Goal: Task Accomplishment & Management: Manage account settings

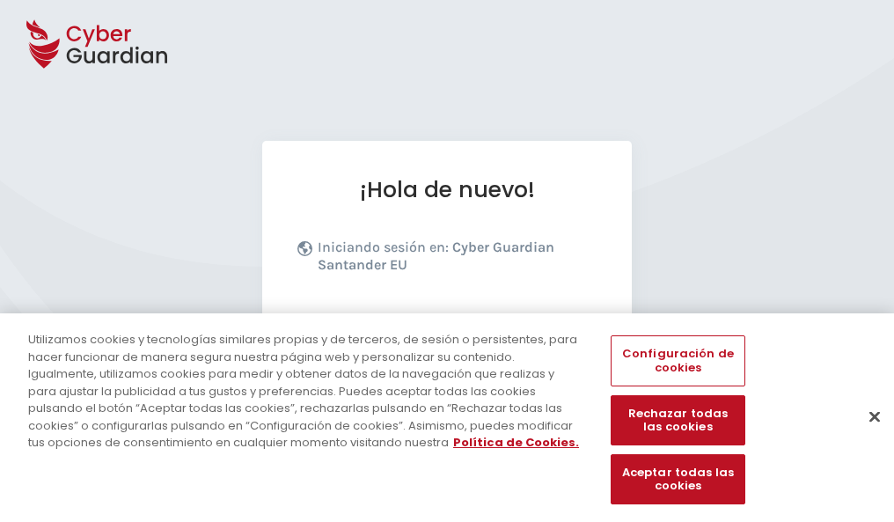
scroll to position [216, 0]
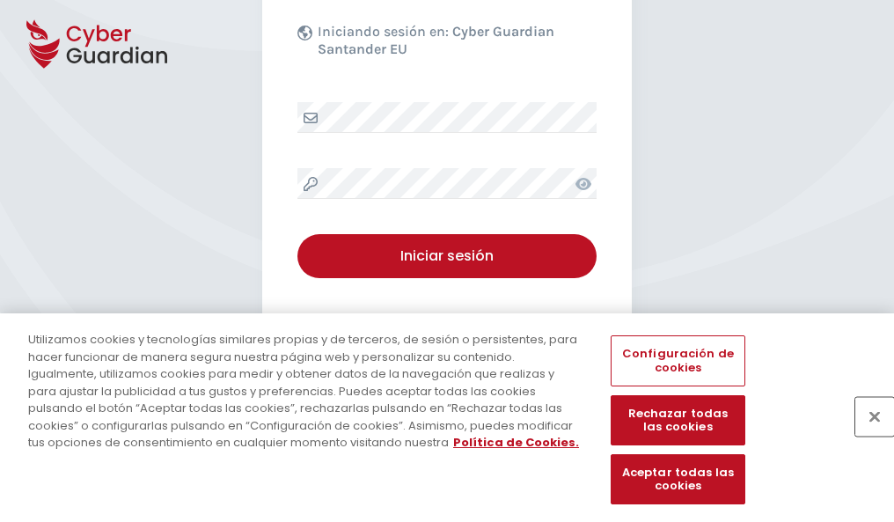
click at [866, 435] on button "Cerrar" at bounding box center [875, 416] width 39 height 39
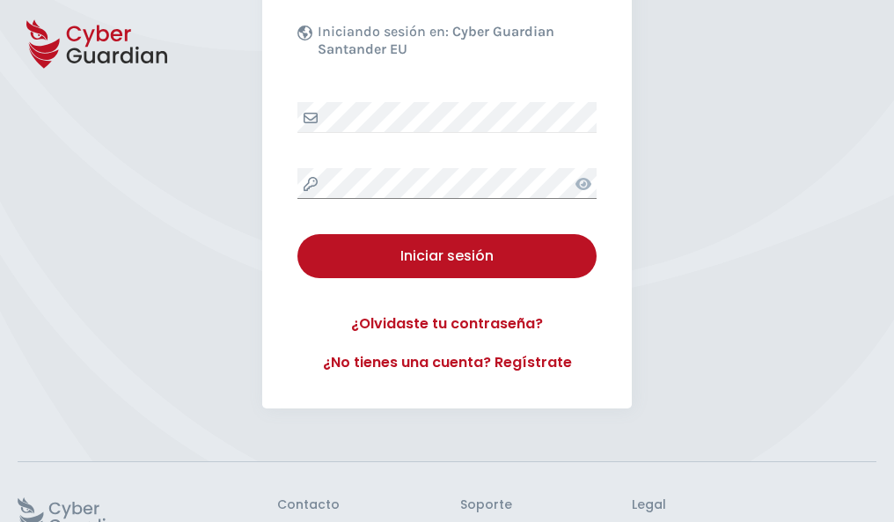
scroll to position [342, 0]
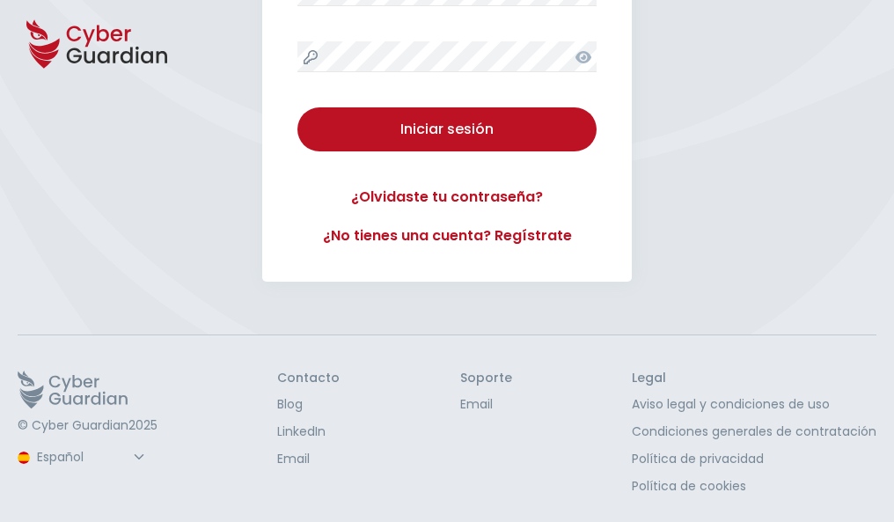
click at [298, 107] on button "Iniciar sesión" at bounding box center [447, 129] width 299 height 44
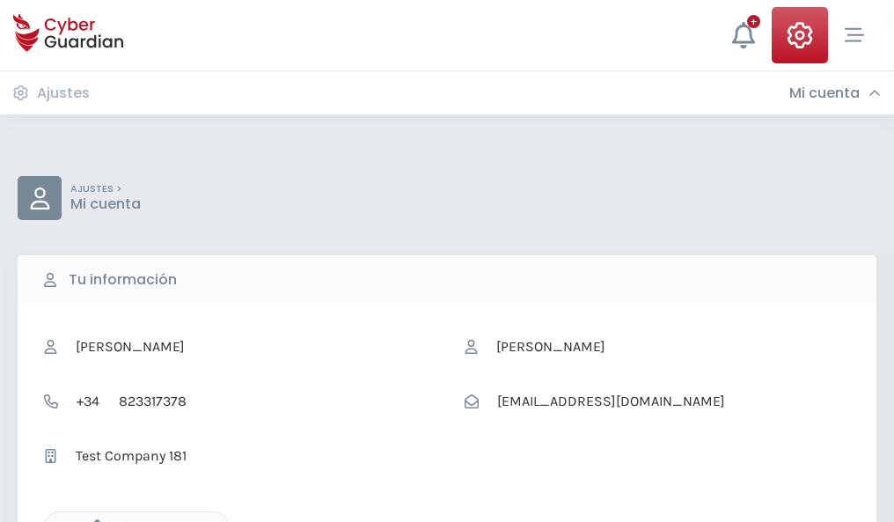
click at [92, 520] on icon "button" at bounding box center [92, 526] width 15 height 15
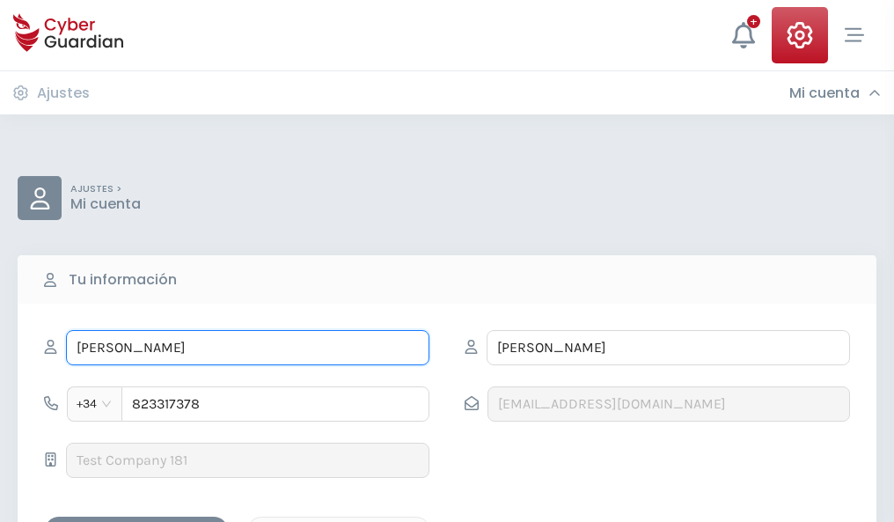
click at [247, 348] on input "ALCIDES" at bounding box center [248, 347] width 364 height 35
type input "A"
type input "Delfina"
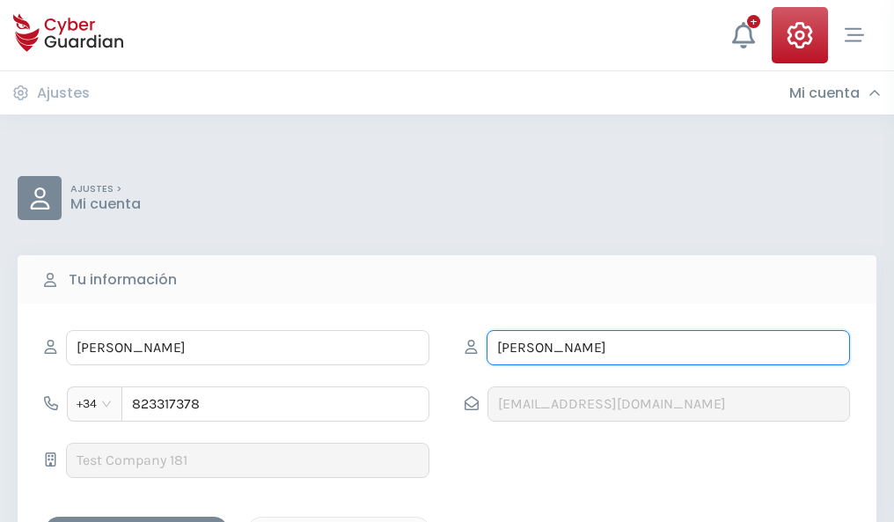
click at [668, 348] on input "FERRER" at bounding box center [669, 347] width 364 height 35
type input "F"
type input "Ribera"
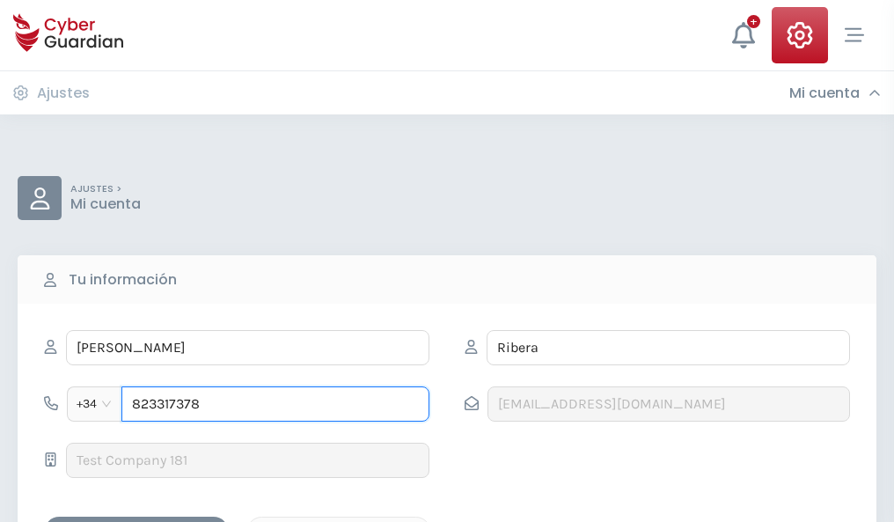
click at [276, 404] on input "823317378" at bounding box center [275, 403] width 308 height 35
type input "8"
type input "943401904"
click at [136, 521] on div "Guardar cambios" at bounding box center [136, 532] width 158 height 22
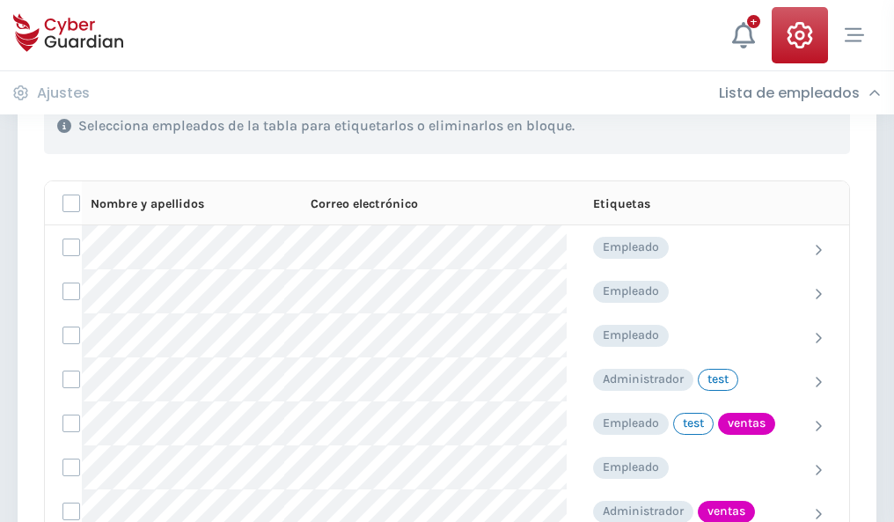
scroll to position [797, 0]
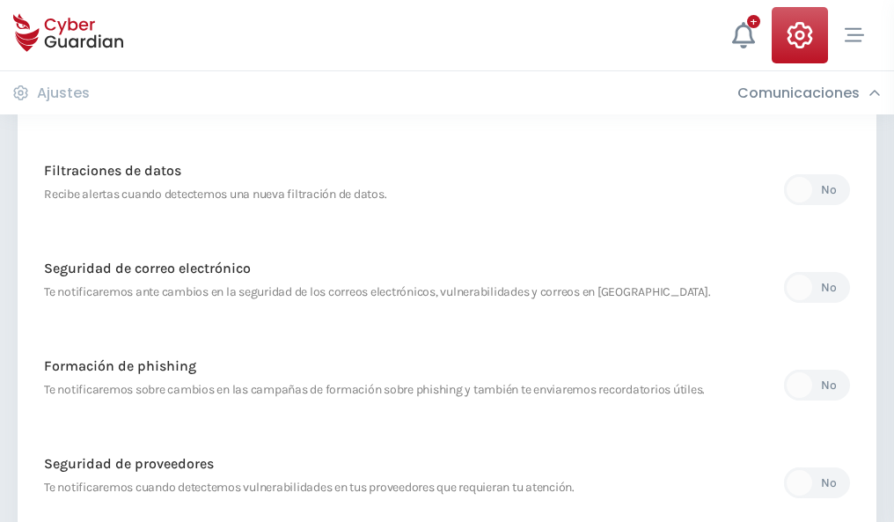
scroll to position [927, 0]
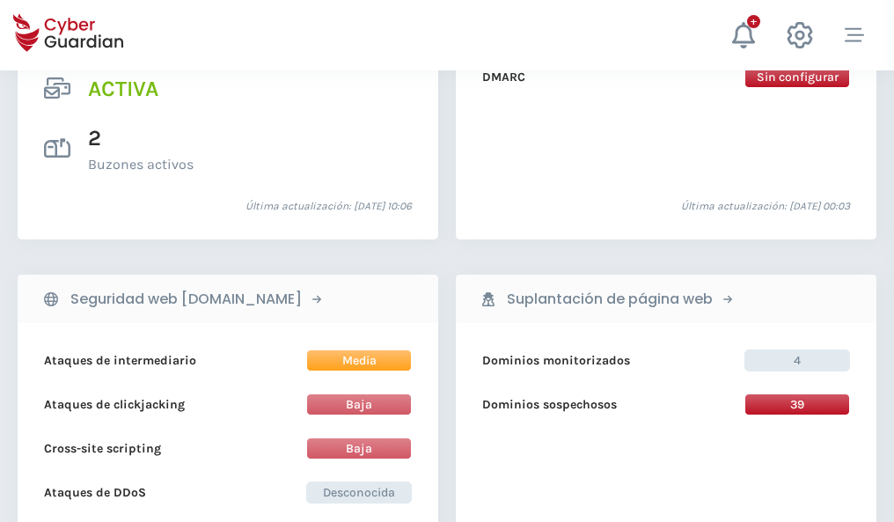
scroll to position [1789, 0]
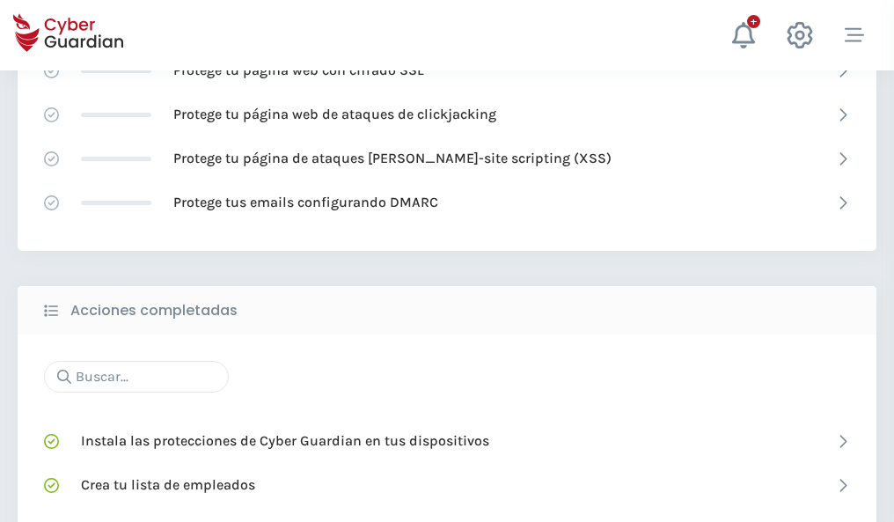
scroll to position [1172, 0]
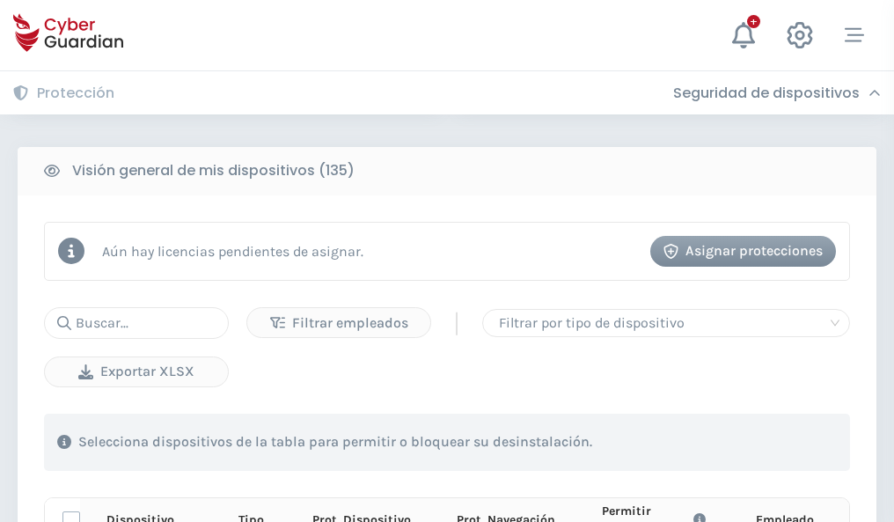
scroll to position [1555, 0]
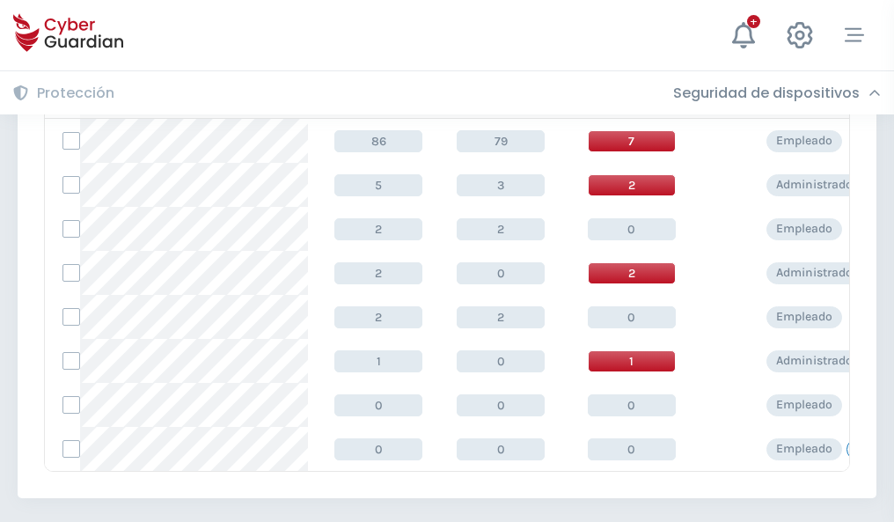
scroll to position [817, 0]
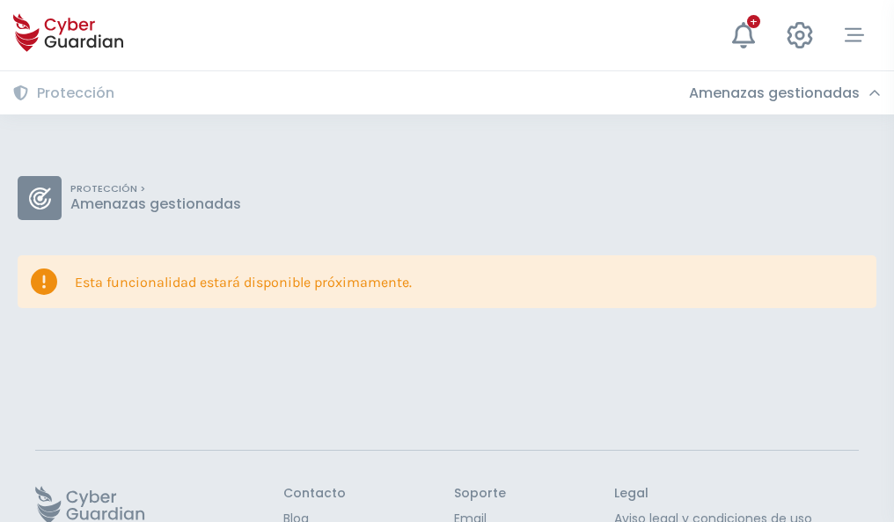
scroll to position [114, 0]
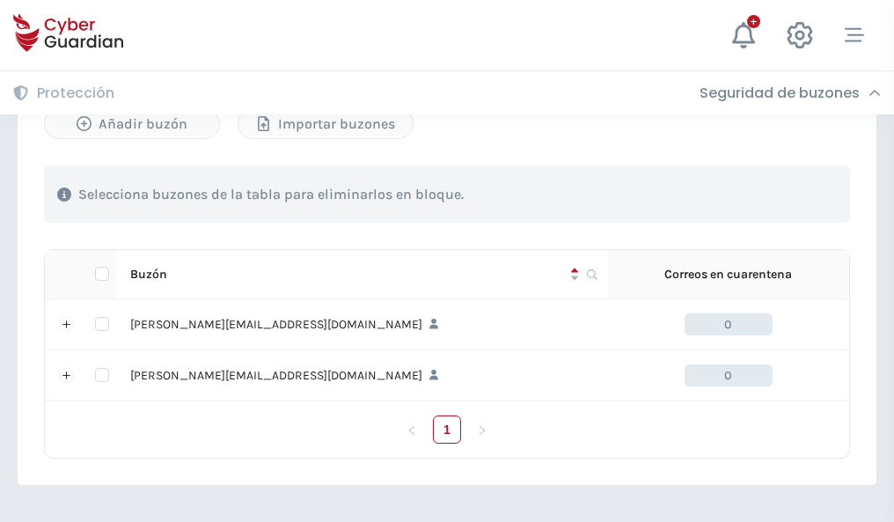
scroll to position [765, 0]
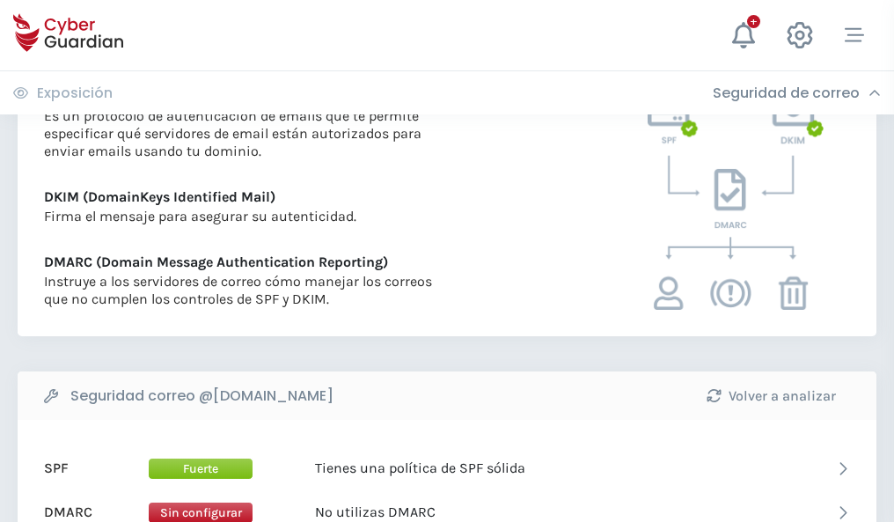
scroll to position [950, 0]
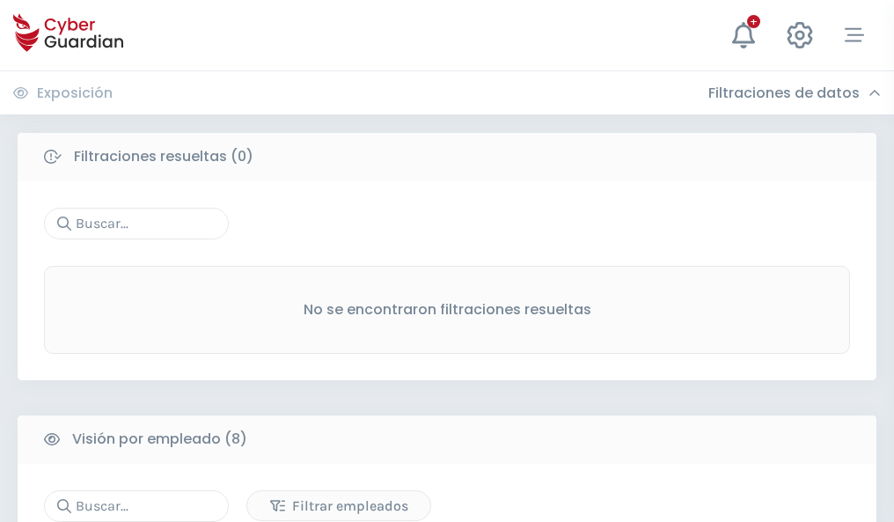
scroll to position [1500, 0]
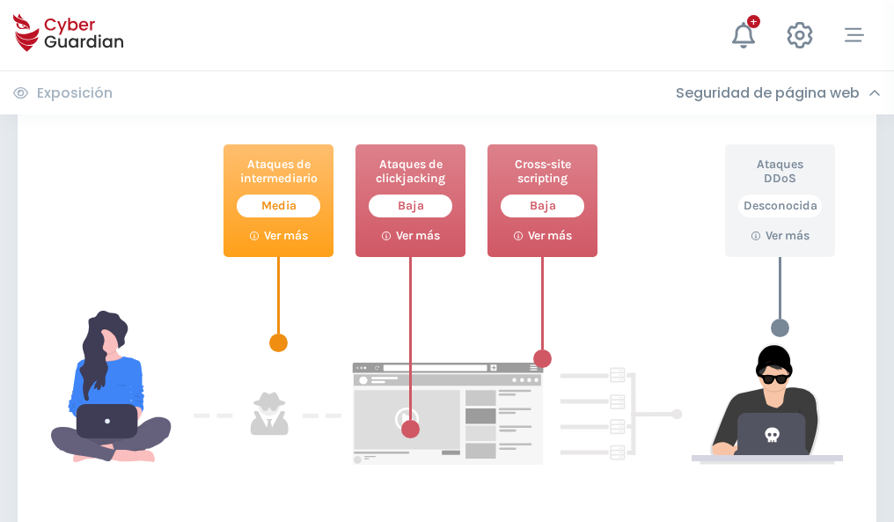
scroll to position [959, 0]
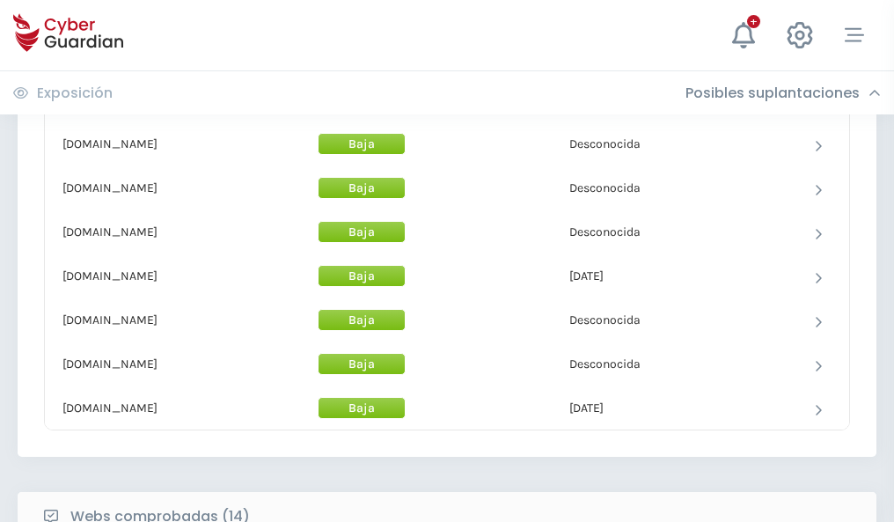
scroll to position [1716, 0]
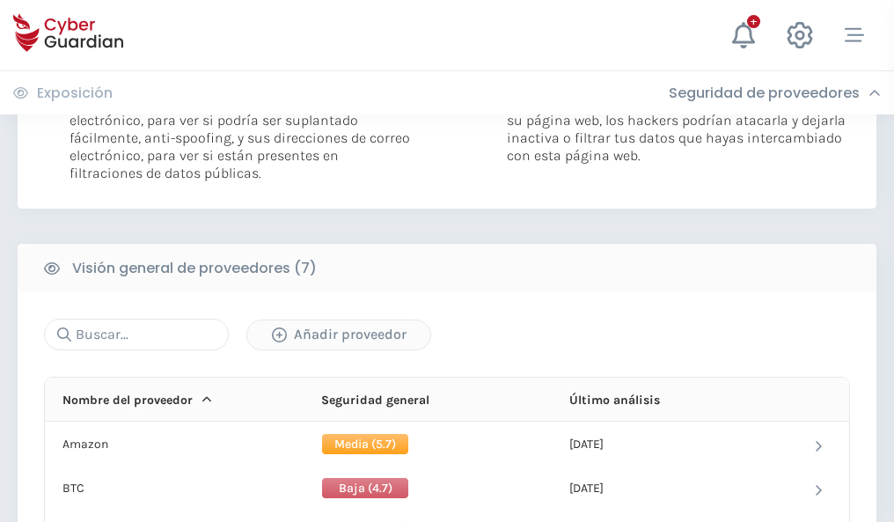
scroll to position [1179, 0]
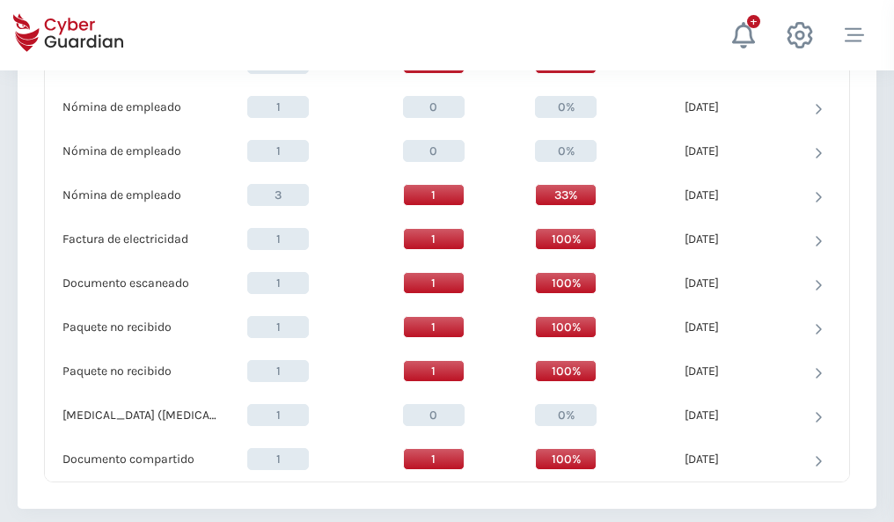
scroll to position [1825, 0]
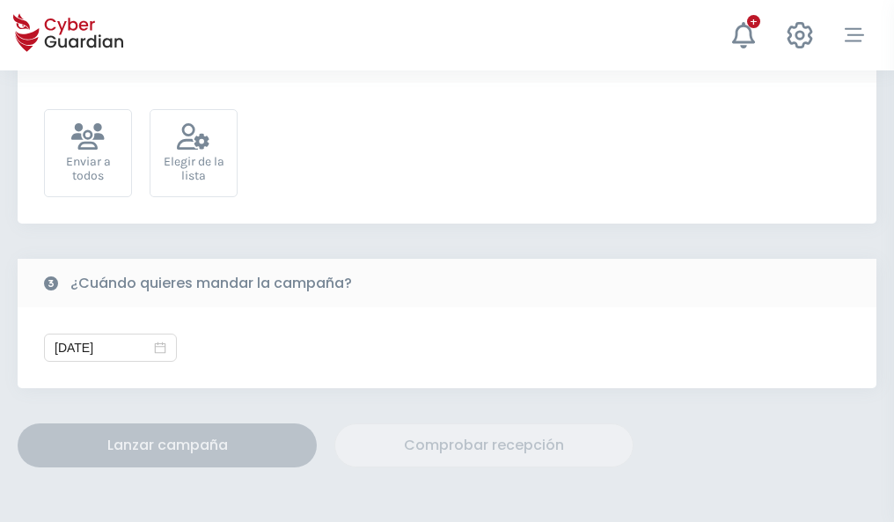
scroll to position [644, 0]
